Goal: Register for event/course

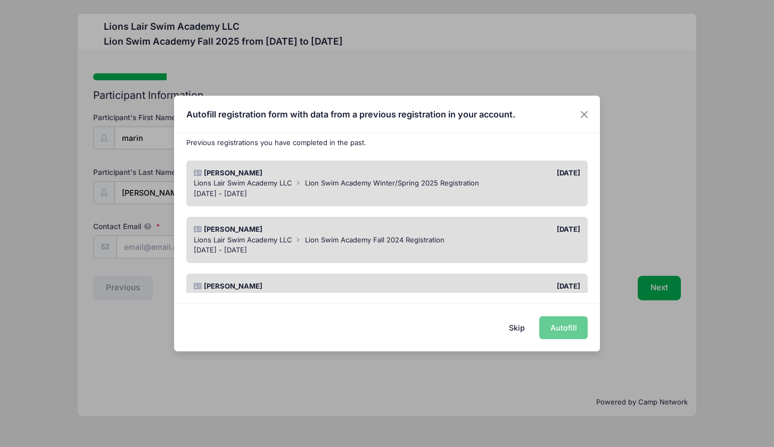
scroll to position [61, 0]
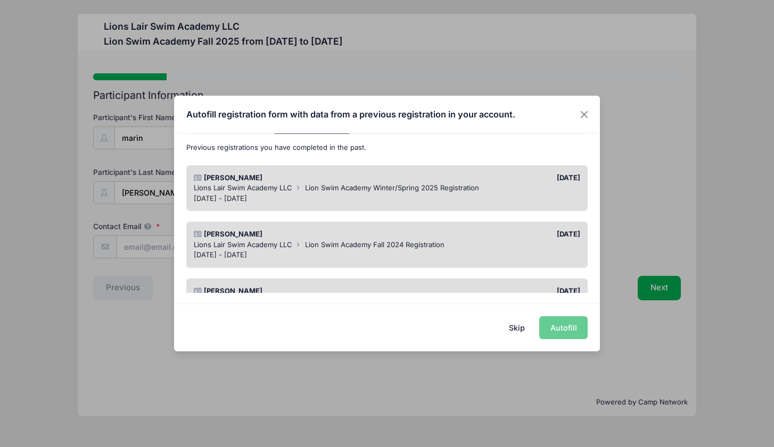
click at [566, 328] on div "Skip Autofill" at bounding box center [387, 327] width 426 height 47
click at [531, 189] on div "Lions Lair Swim Academy LLC Lion Swim Academy Winter/Spring 2025 Registration" at bounding box center [387, 188] width 387 height 11
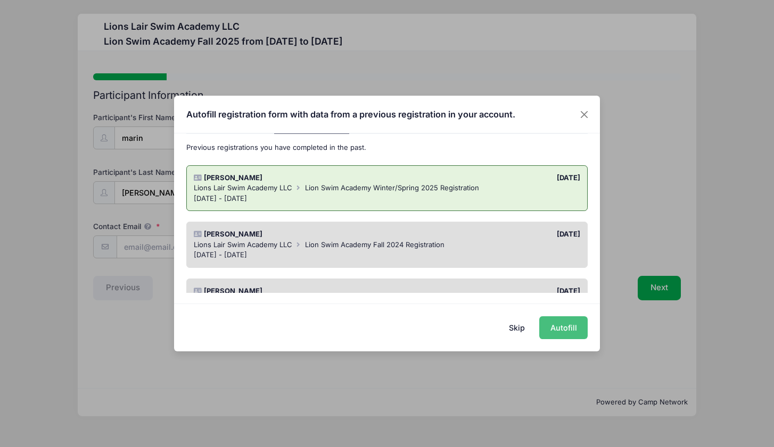
click at [563, 327] on button "Autofill" at bounding box center [563, 328] width 48 height 23
type input "[PERSON_NAME][EMAIL_ADDRESS][PERSON_NAME][DOMAIN_NAME]"
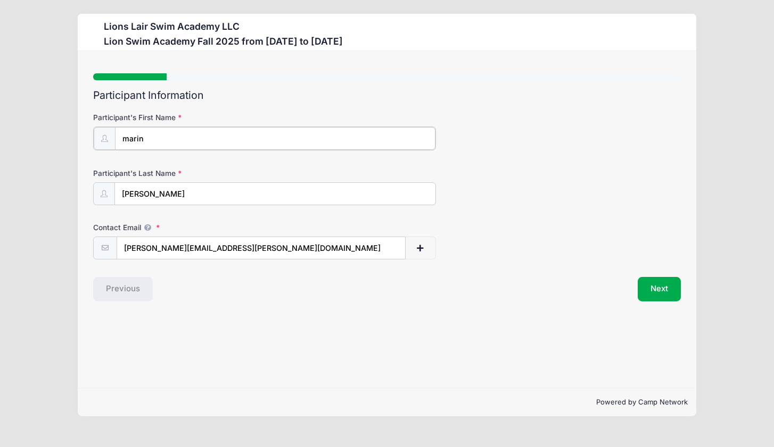
drag, startPoint x: 126, startPoint y: 139, endPoint x: 112, endPoint y: 139, distance: 13.8
click at [112, 139] on div "marin" at bounding box center [264, 139] width 343 height 24
drag, startPoint x: 128, startPoint y: 139, endPoint x: 109, endPoint y: 140, distance: 18.6
click at [109, 140] on div "marin" at bounding box center [264, 139] width 343 height 24
type input "[PERSON_NAME]"
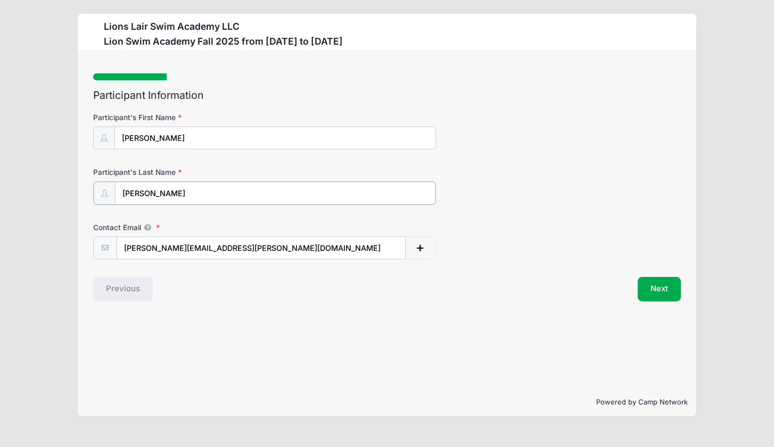
click at [128, 196] on input "[PERSON_NAME]" at bounding box center [275, 193] width 320 height 23
type input "[PERSON_NAME]"
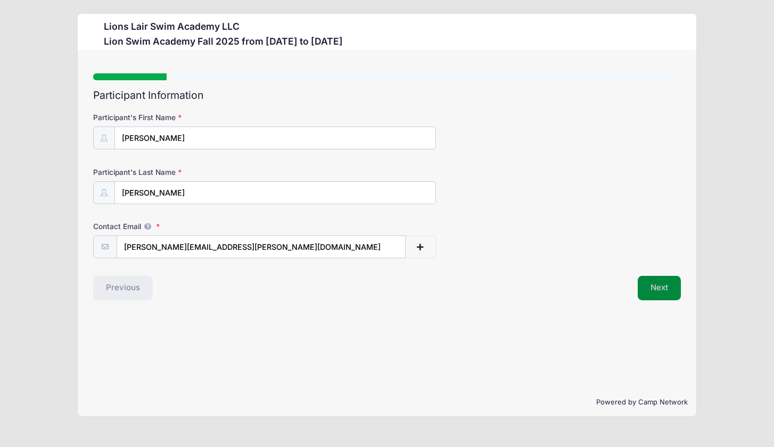
click at [659, 292] on button "Next" at bounding box center [658, 288] width 43 height 24
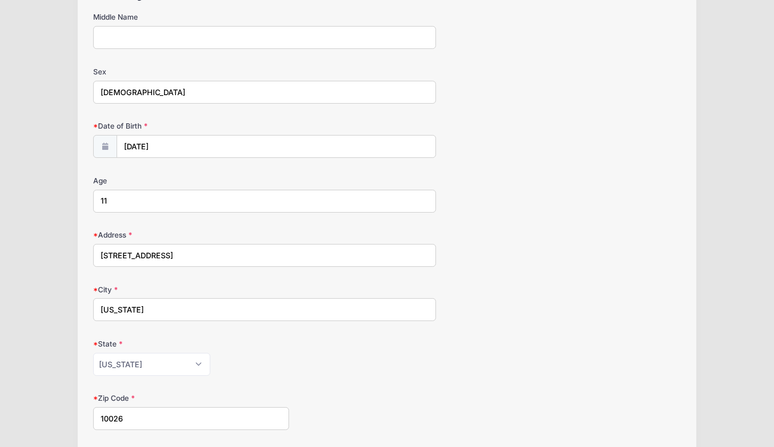
scroll to position [104, 0]
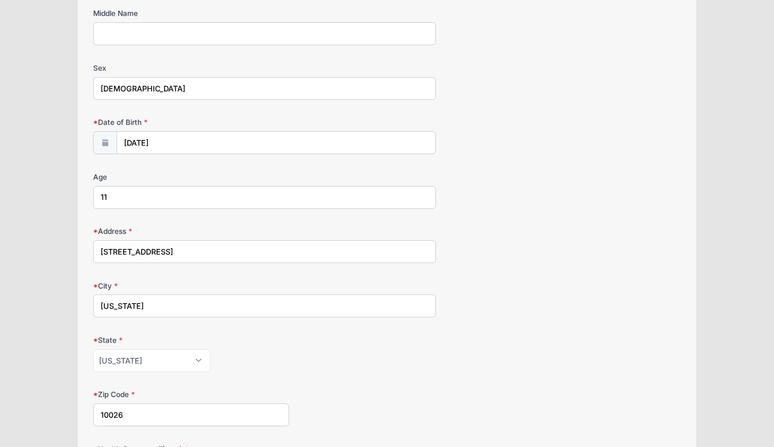
click at [199, 194] on input "11" at bounding box center [264, 197] width 343 height 23
drag, startPoint x: 129, startPoint y: 193, endPoint x: 96, endPoint y: 190, distance: 33.1
click at [96, 190] on input "11" at bounding box center [264, 197] width 343 height 23
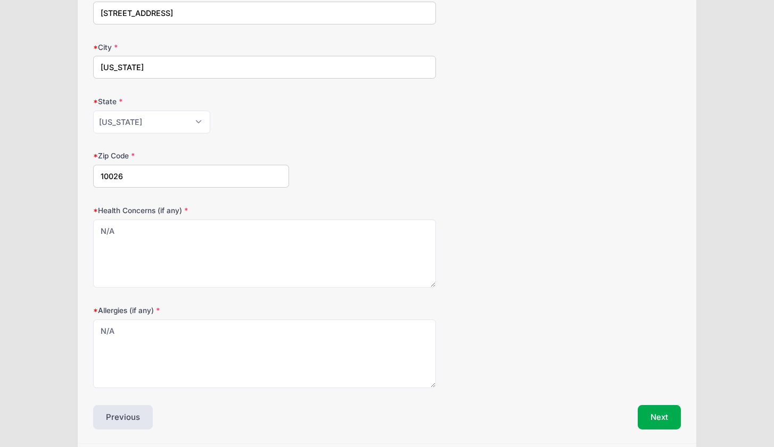
scroll to position [382, 0]
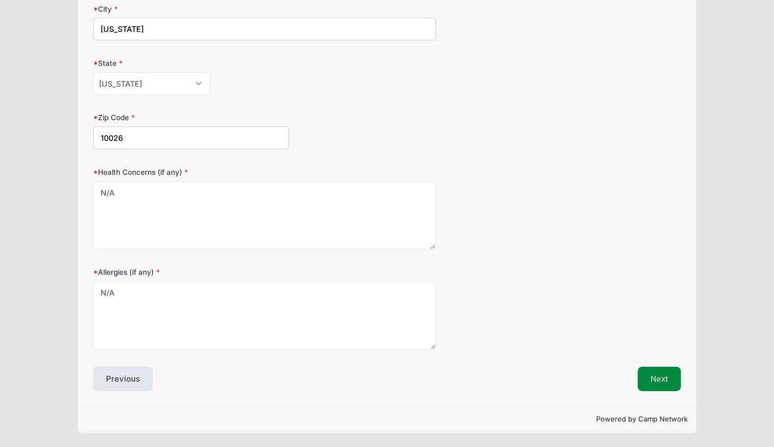
type input "12"
click at [659, 383] on button "Next" at bounding box center [658, 379] width 43 height 24
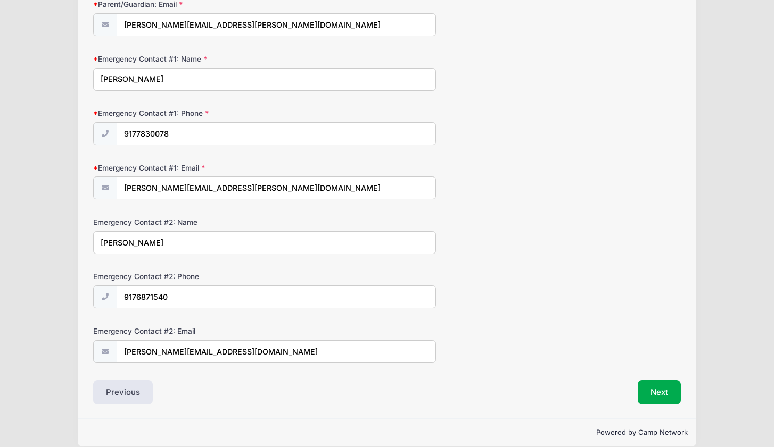
scroll to position [236, 0]
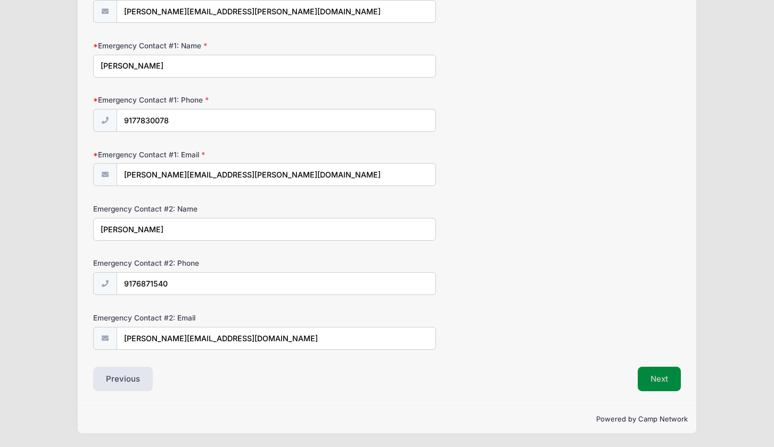
click at [661, 380] on button "Next" at bounding box center [658, 379] width 43 height 24
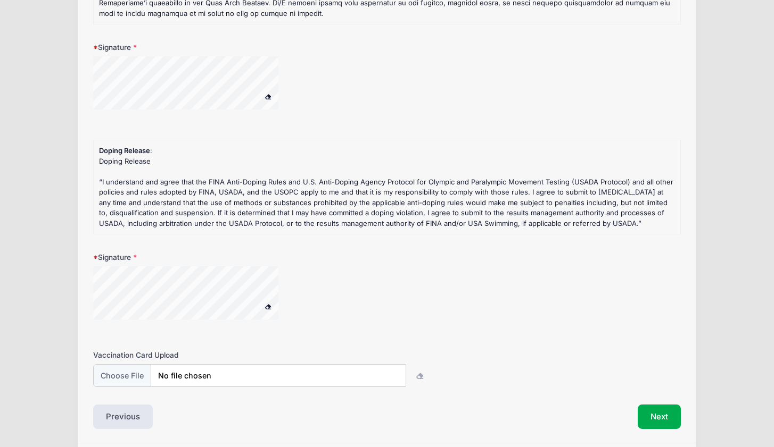
scroll to position [261, 0]
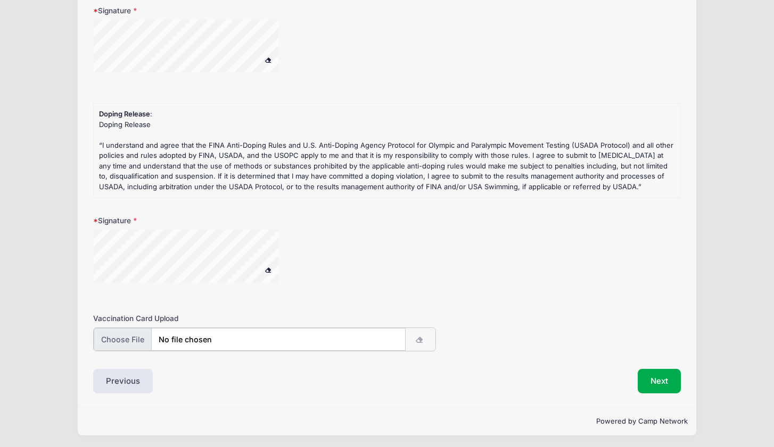
click at [137, 338] on input "file" at bounding box center [249, 339] width 311 height 23
type input "C:\fakepath\2025 [PERSON_NAME] CIR.pdf"
click at [663, 380] on button "Next" at bounding box center [658, 380] width 43 height 24
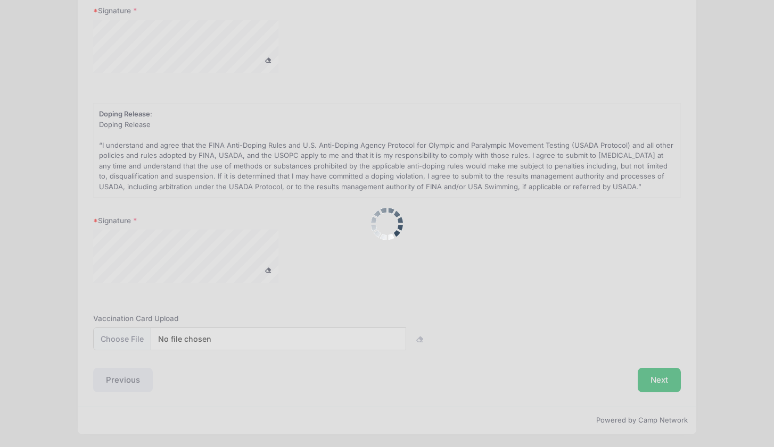
scroll to position [0, 0]
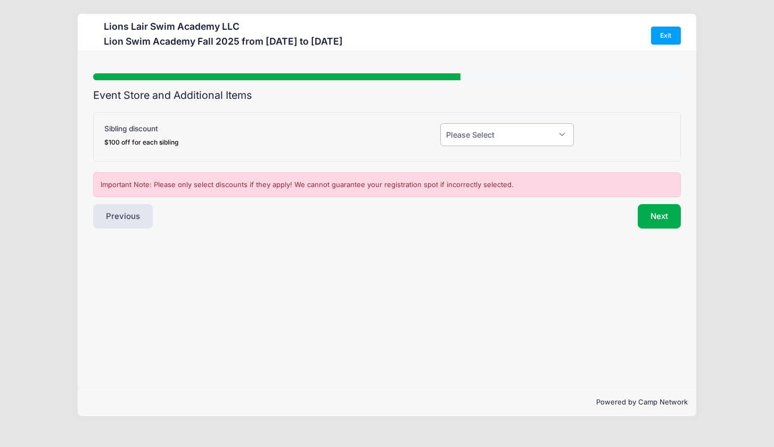
click at [498, 130] on select "Please Select Yes (-$100.00) No" at bounding box center [507, 134] width 134 height 23
select select "0"
click at [440, 123] on select "Please Select Yes (-$100.00) No" at bounding box center [507, 134] width 134 height 23
click at [654, 218] on button "Next" at bounding box center [658, 216] width 43 height 24
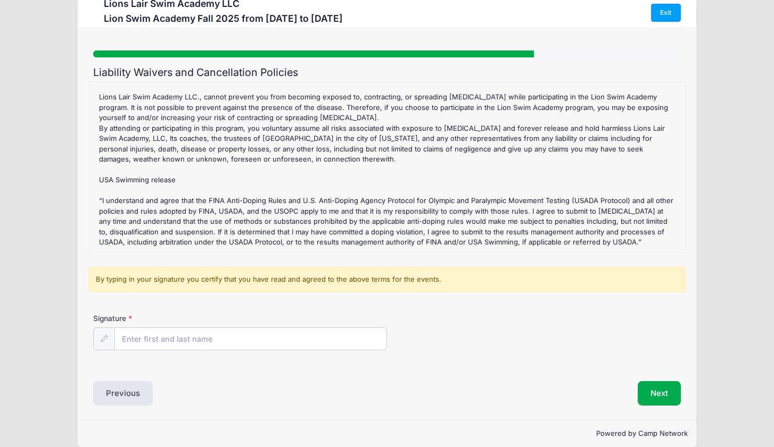
scroll to position [37, 0]
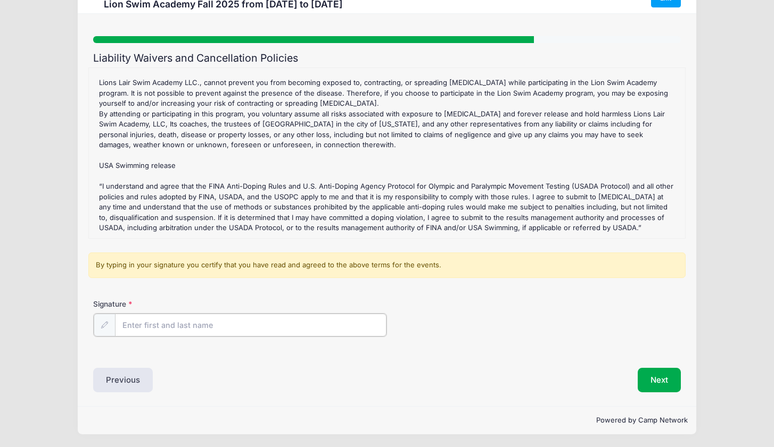
click at [263, 328] on input "Signature" at bounding box center [250, 325] width 271 height 23
type input "[PERSON_NAME]"
click at [652, 378] on button "Next" at bounding box center [658, 379] width 43 height 24
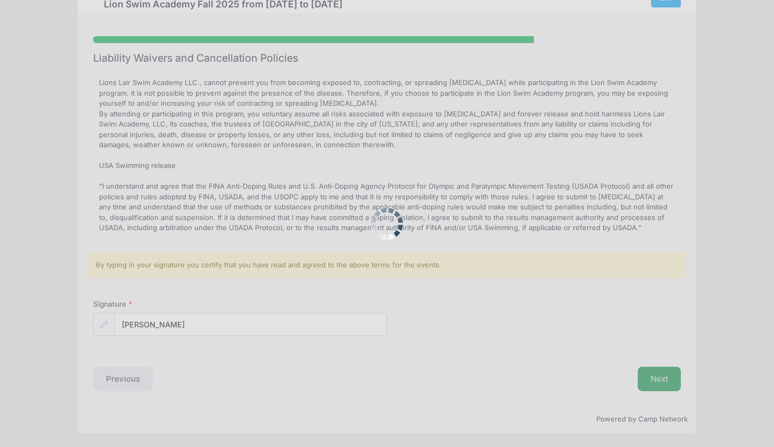
scroll to position [0, 0]
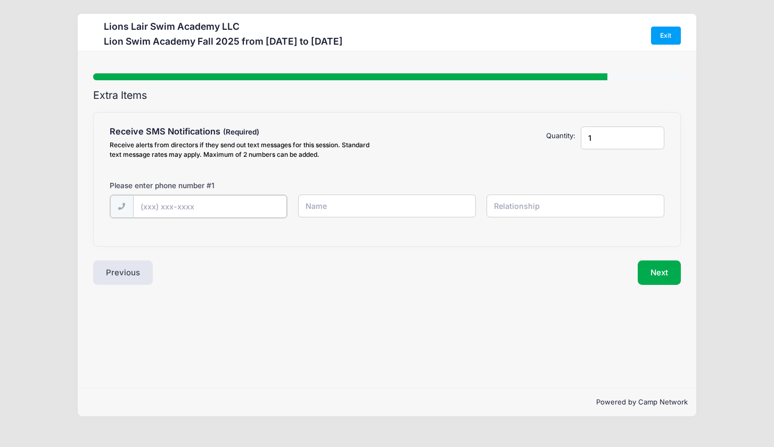
click at [0, 0] on input "text" at bounding box center [0, 0] width 0 height 0
type input "[PHONE_NUMBER]"
click at [0, 0] on input "text" at bounding box center [0, 0] width 0 height 0
type input "[PERSON_NAME]"
click at [0, 0] on input "text" at bounding box center [0, 0] width 0 height 0
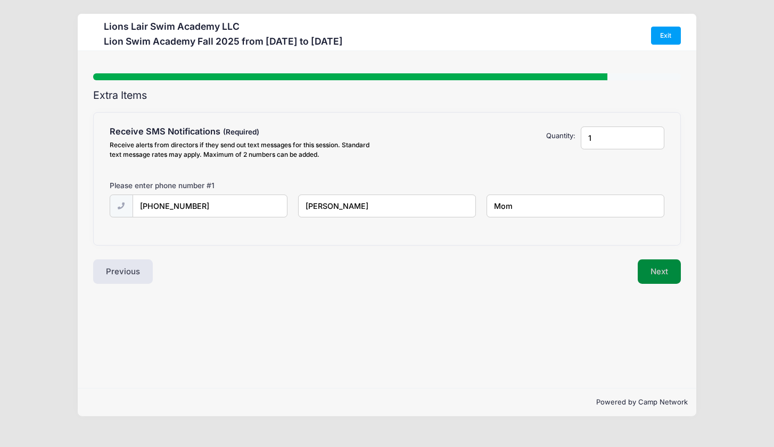
type input "Mom"
click at [659, 271] on button "Next" at bounding box center [658, 272] width 43 height 24
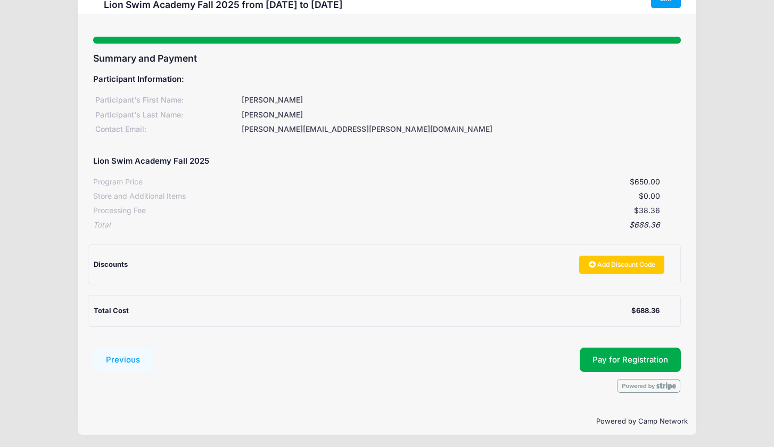
scroll to position [38, 0]
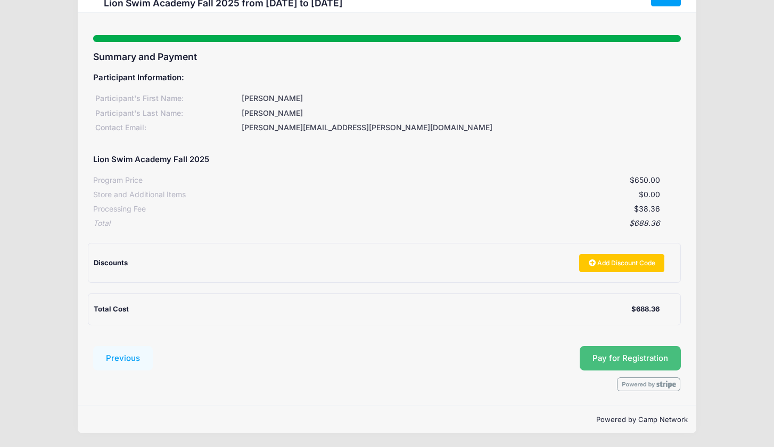
click at [618, 358] on span "Pay for Registration" at bounding box center [630, 359] width 76 height 10
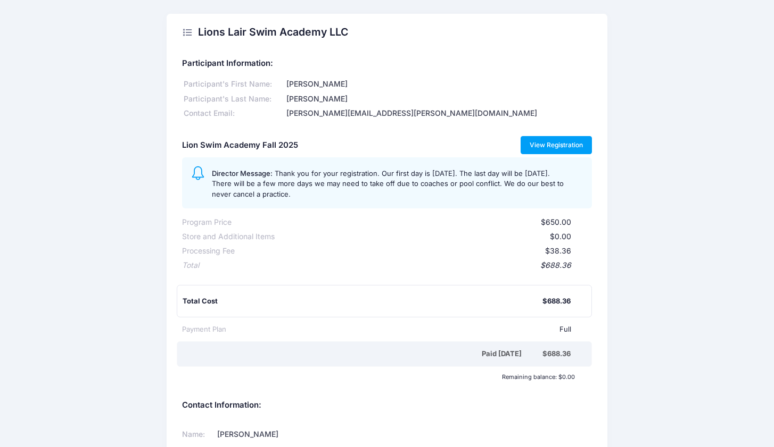
click at [563, 147] on link "View Registration" at bounding box center [556, 145] width 72 height 18
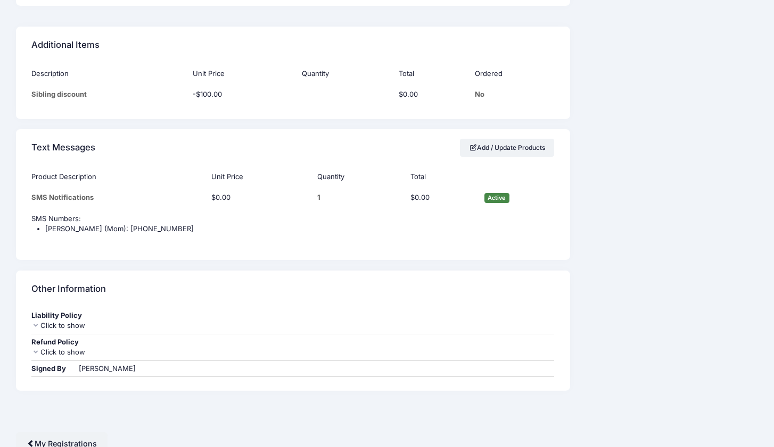
scroll to position [958, 0]
